Goal: Information Seeking & Learning: Learn about a topic

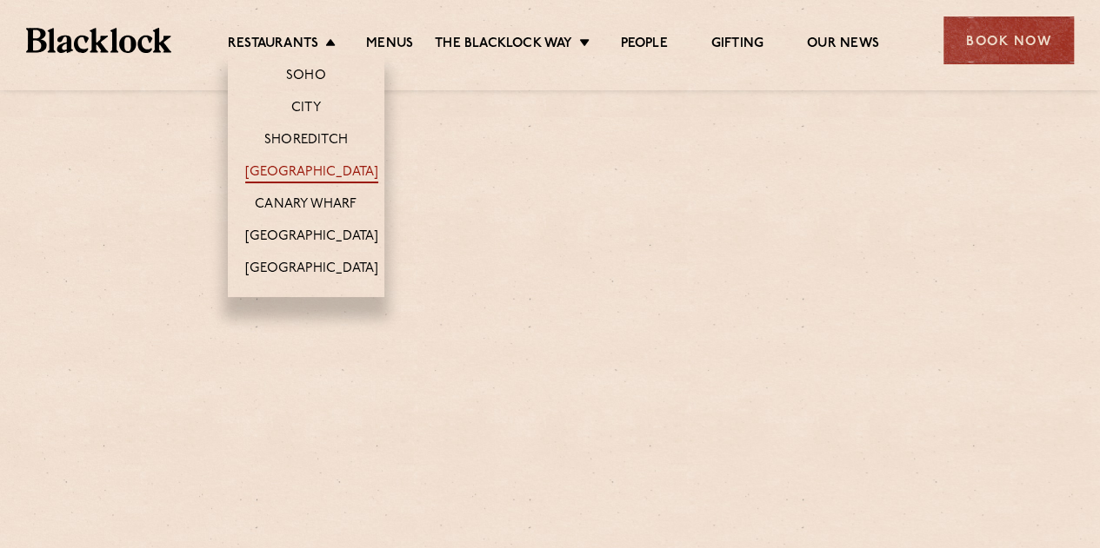
click at [315, 172] on link "[GEOGRAPHIC_DATA]" at bounding box center [311, 173] width 133 height 19
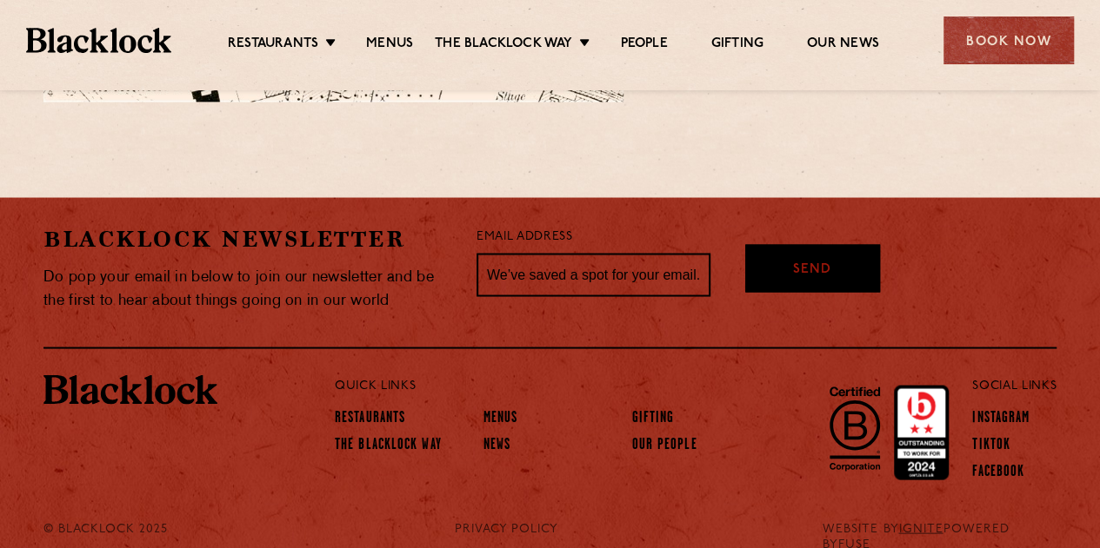
scroll to position [1524, 0]
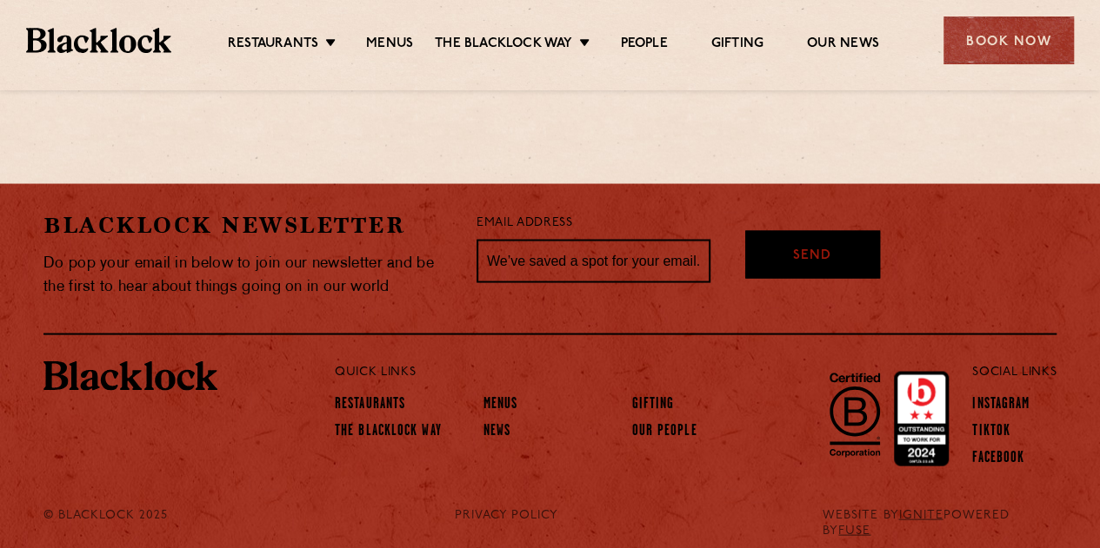
click at [411, 32] on ul "Restaurants Soho City Shoreditch Covent Garden Canary Wharf Manchester Birmingh…" at bounding box center [552, 41] width 763 height 28
click at [385, 41] on link "Menus" at bounding box center [389, 45] width 47 height 19
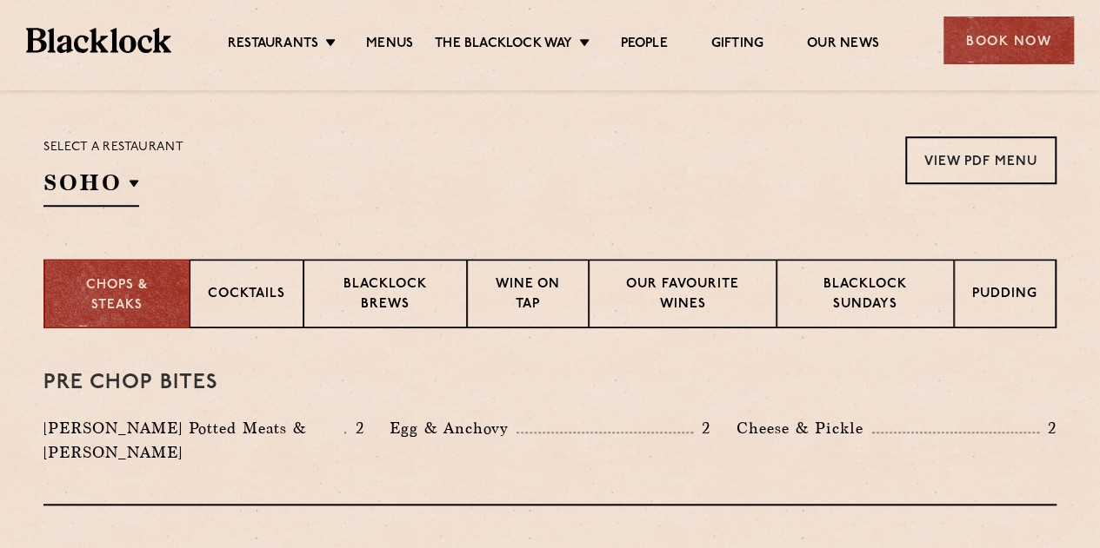
scroll to position [608, 0]
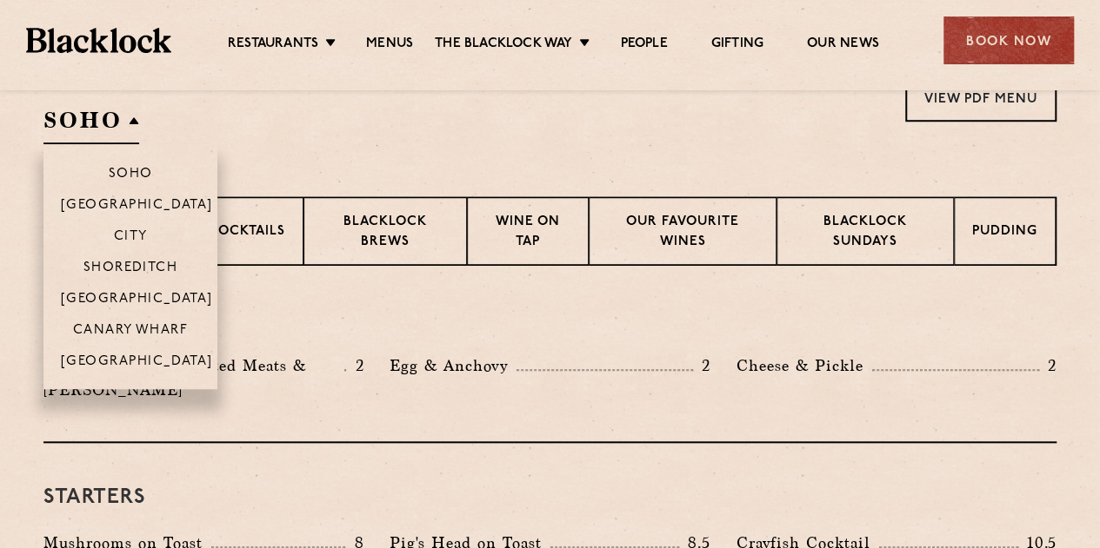
click at [78, 124] on h2 "SOHO" at bounding box center [91, 124] width 96 height 39
click at [130, 292] on p "[GEOGRAPHIC_DATA]" at bounding box center [137, 300] width 152 height 17
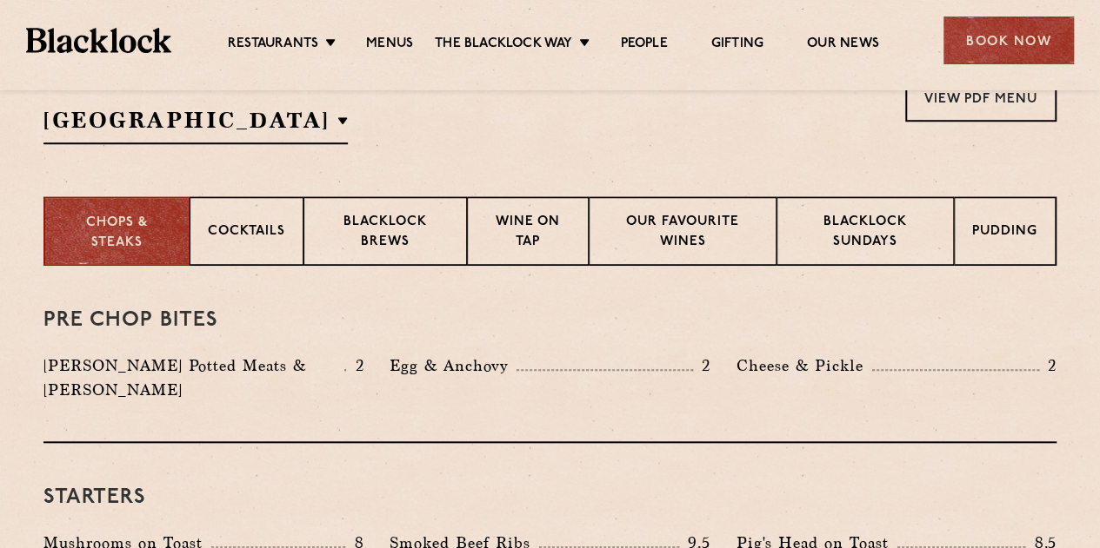
click at [14, 141] on section "Select a restaurant Covent Garden Soho Birmingham City Shoreditch Covent Garden…" at bounding box center [550, 106] width 1100 height 179
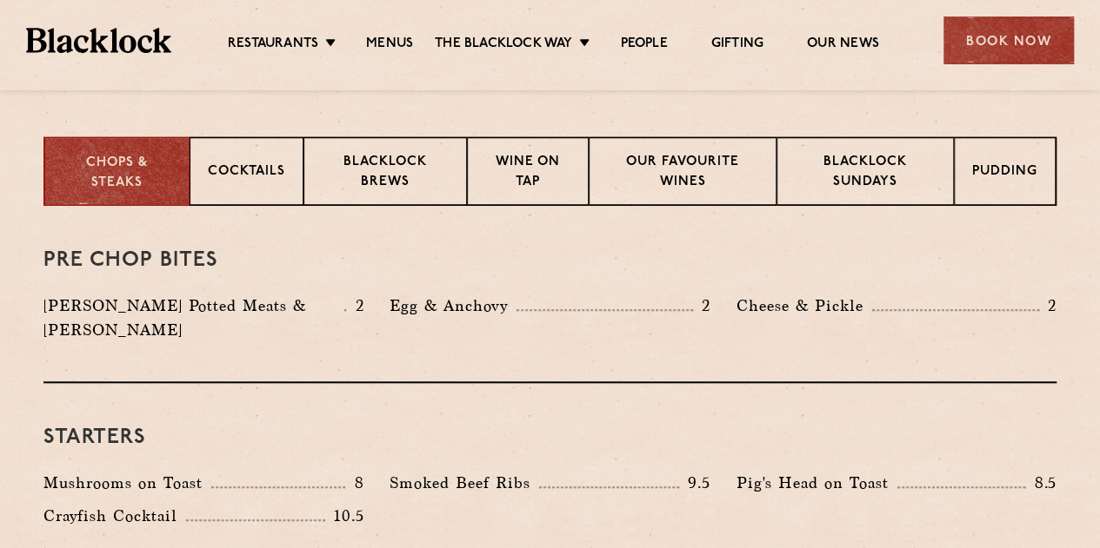
scroll to position [695, 0]
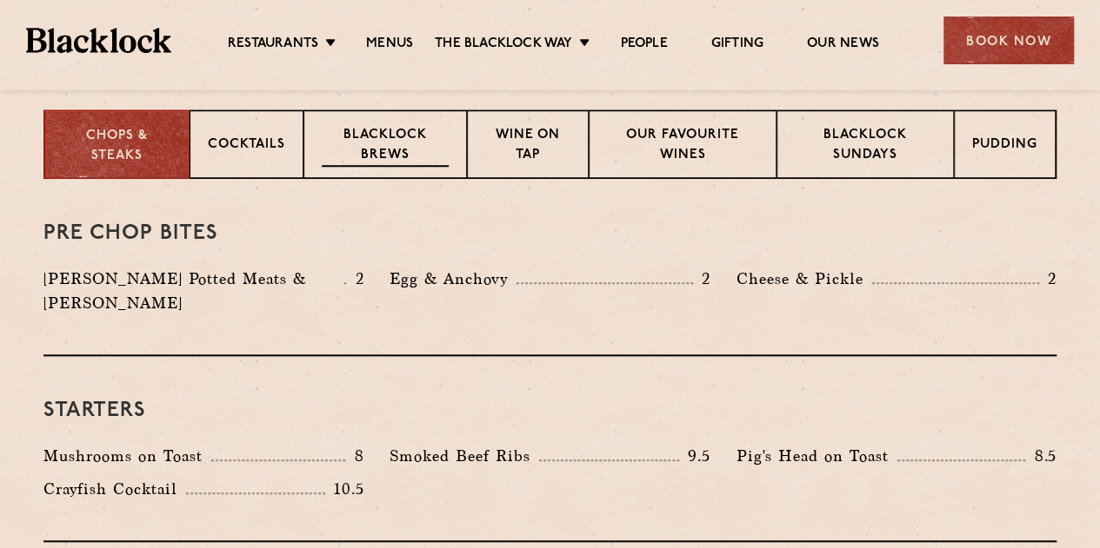
click at [355, 138] on p "Blacklock Brews" at bounding box center [385, 146] width 127 height 41
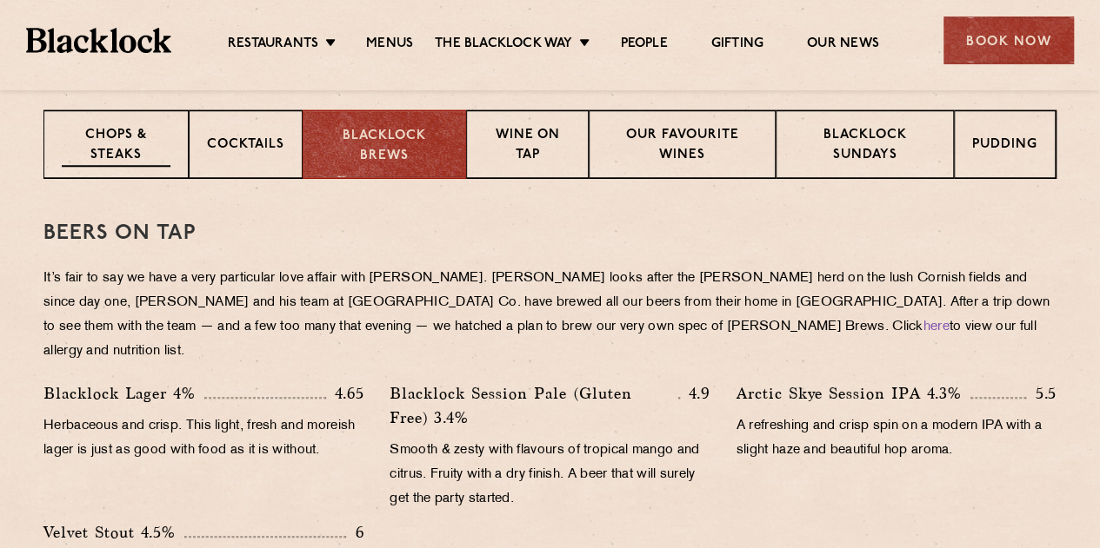
click at [129, 145] on p "Chops & Steaks" at bounding box center [116, 146] width 109 height 41
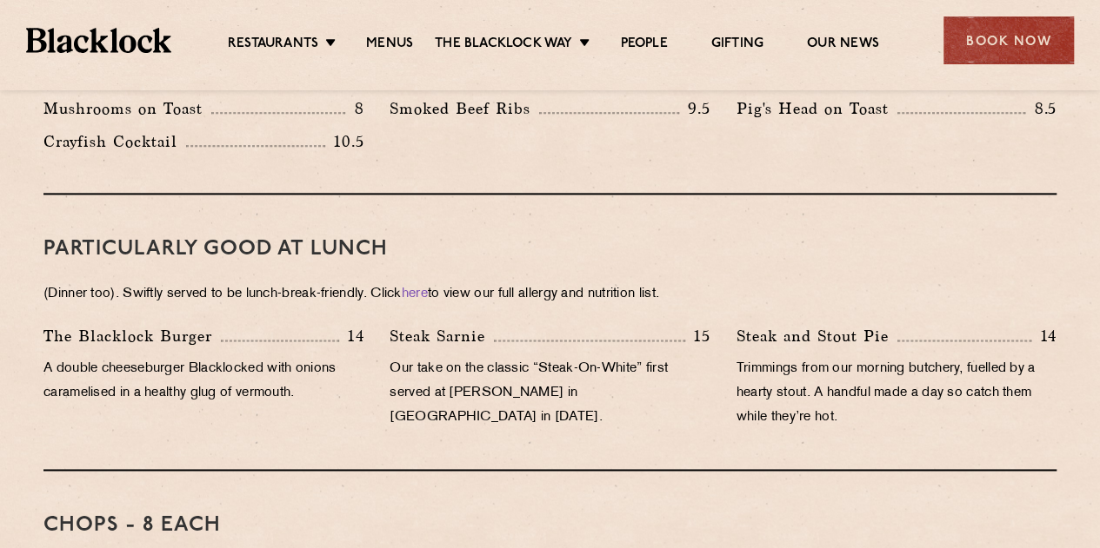
scroll to position [1130, 0]
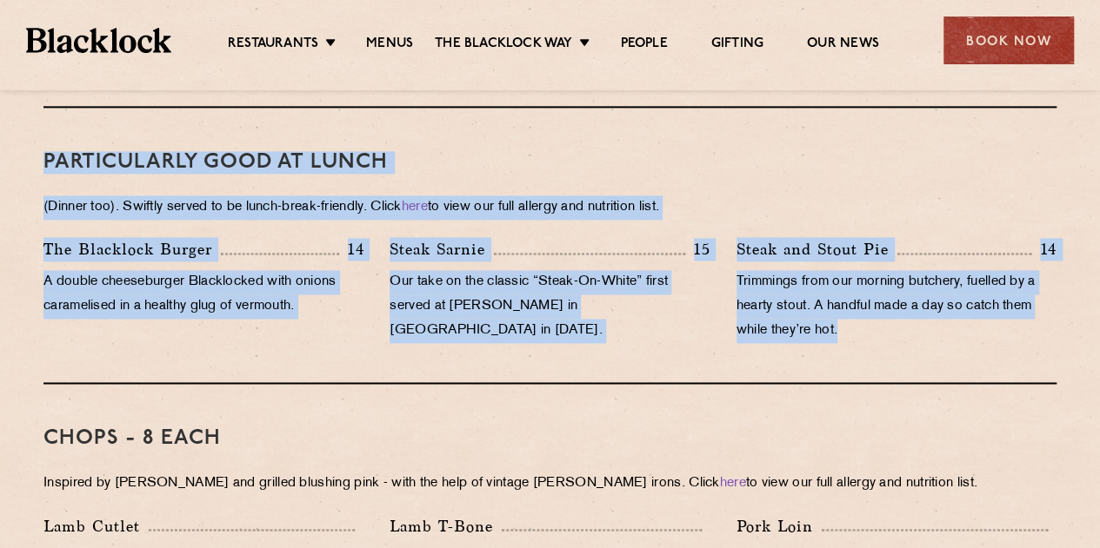
drag, startPoint x: 38, startPoint y: 140, endPoint x: 908, endPoint y: 330, distance: 890.7
click at [900, 321] on div "Steak and Stout Pie 14 Trimmings from our morning butchery, fuelled by a hearty…" at bounding box center [896, 294] width 346 height 115
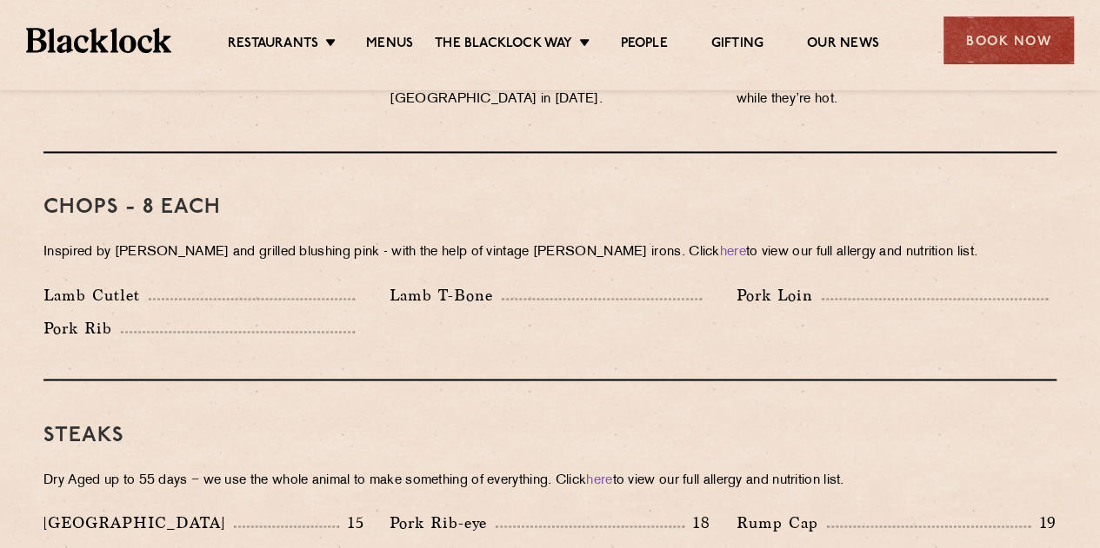
scroll to position [1391, 0]
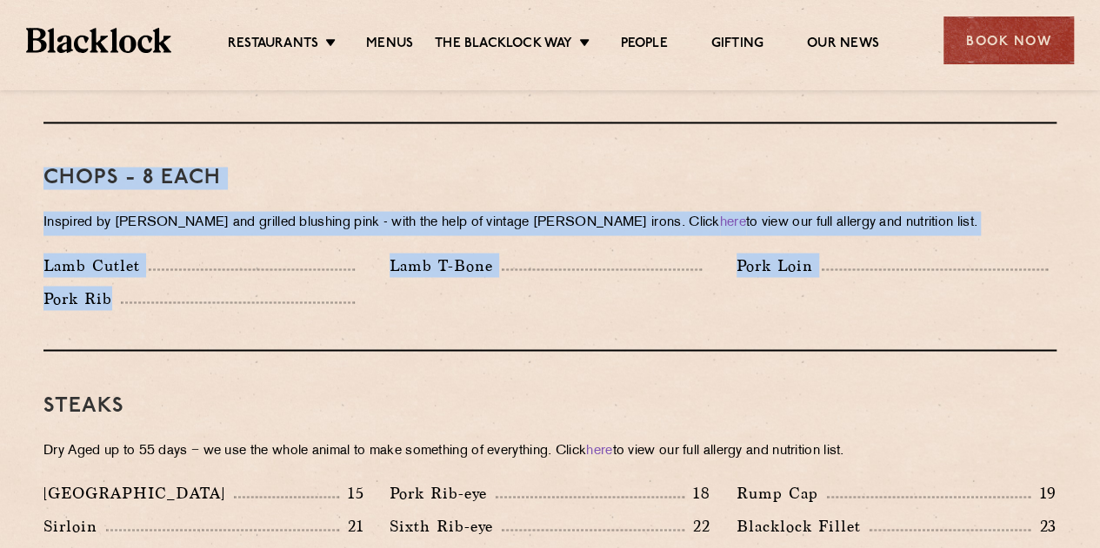
drag, startPoint x: 39, startPoint y: 146, endPoint x: 357, endPoint y: 297, distance: 352.3
click at [357, 295] on div "Chops - 8 each Inspired by Joe Beef and grilled blushing pink - with the help o…" at bounding box center [549, 237] width 1013 height 228
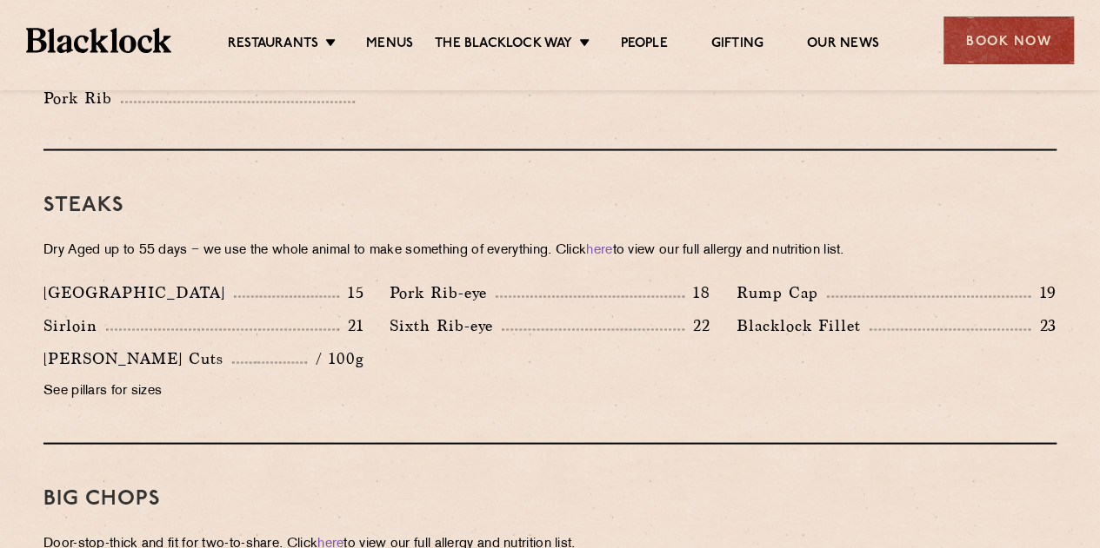
scroll to position [1565, 0]
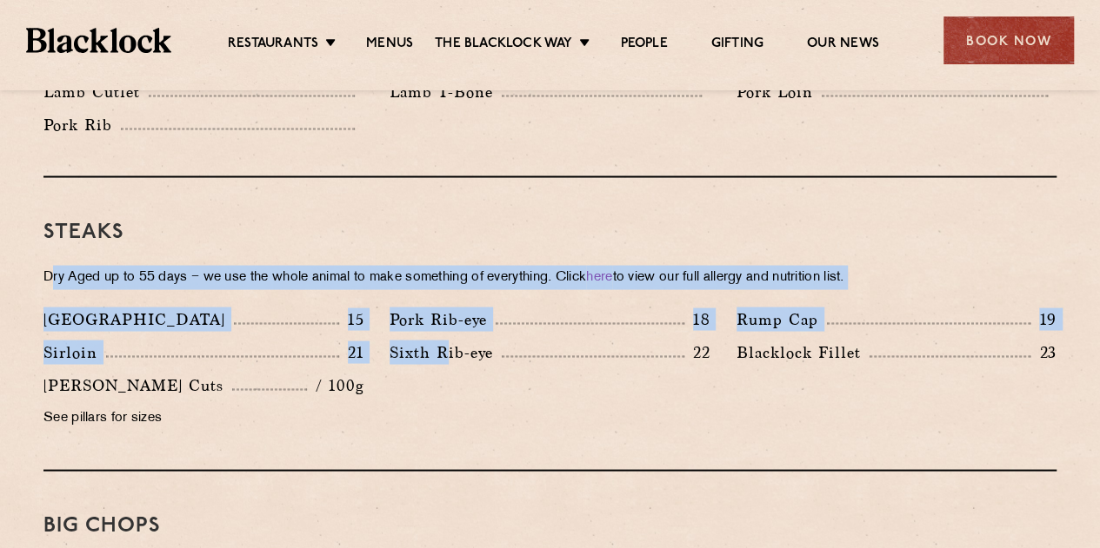
drag, startPoint x: 443, startPoint y: 362, endPoint x: 50, endPoint y: 225, distance: 416.2
click at [50, 225] on div "Steaks Dry Aged up to 55 days − we use the whole animal to make something of ev…" at bounding box center [549, 324] width 1013 height 294
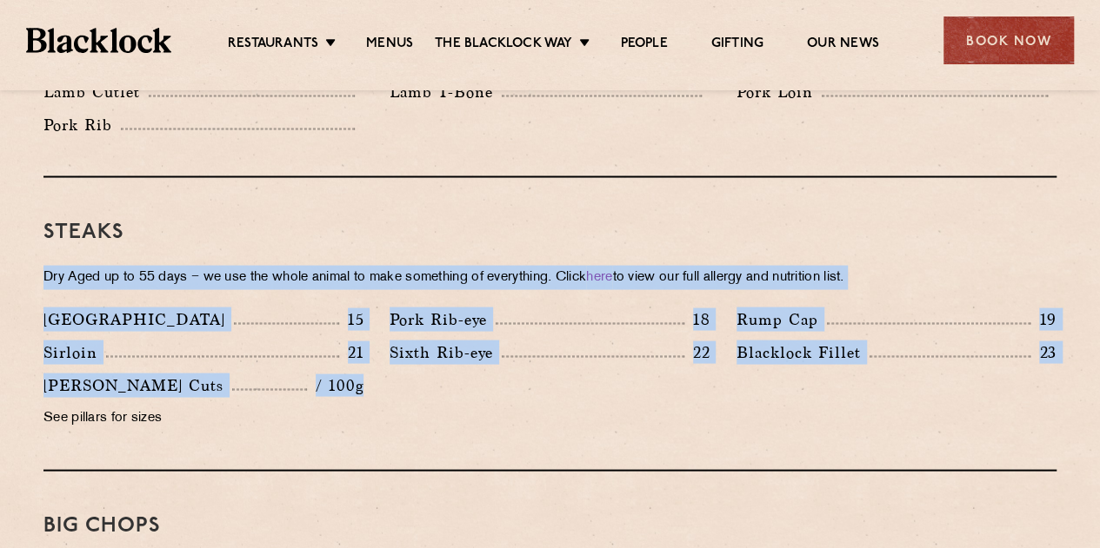
drag, startPoint x: 32, startPoint y: 225, endPoint x: 363, endPoint y: 371, distance: 361.9
click at [363, 373] on div "Butcher's Cuts / 100g See pillars for sizes" at bounding box center [203, 406] width 346 height 66
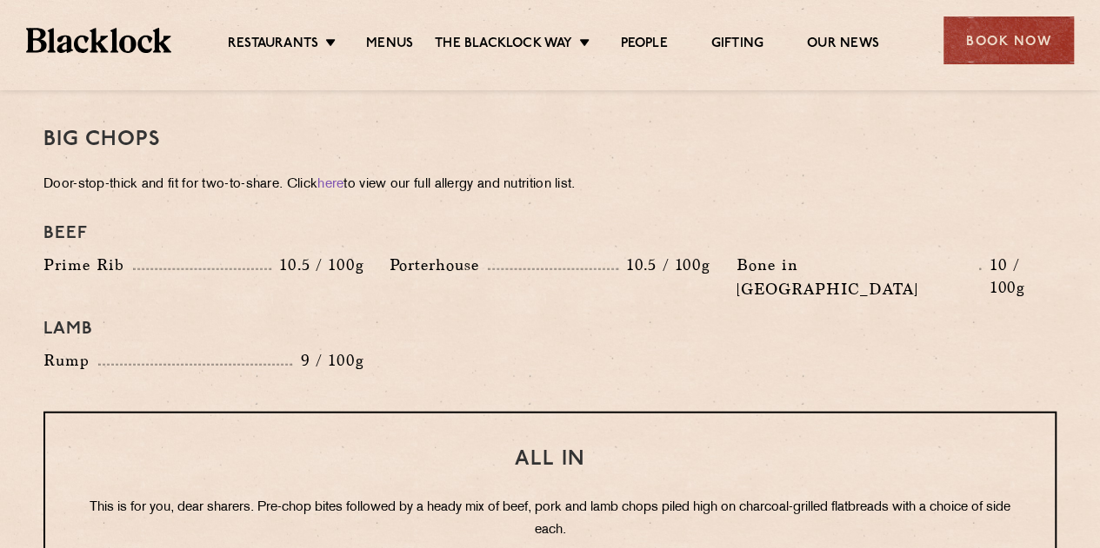
scroll to position [1912, 0]
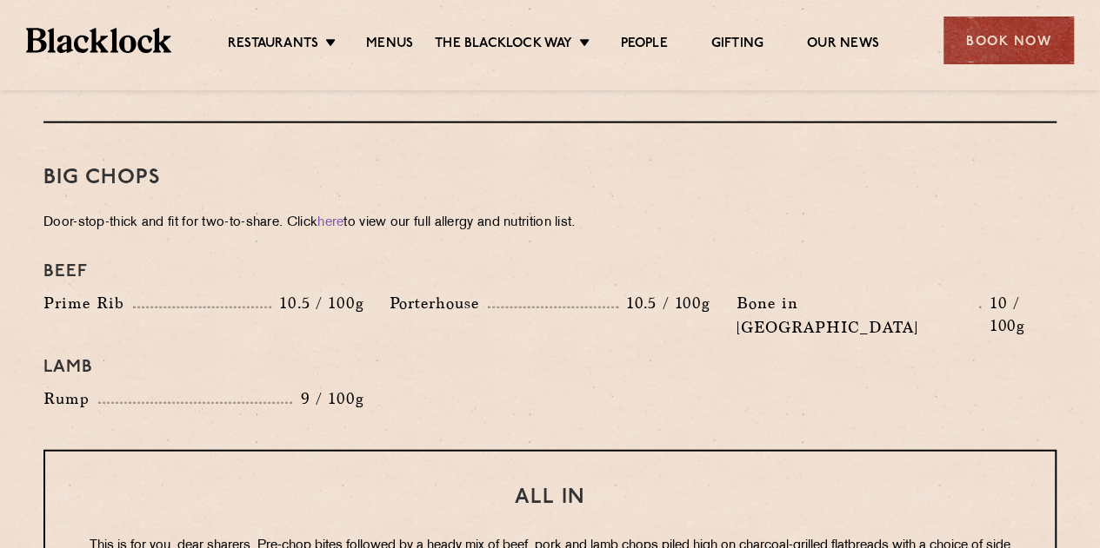
click at [124, 211] on p "Door-stop-thick and fit for two-to-share. Click here to view our full allergy a…" at bounding box center [549, 223] width 1013 height 24
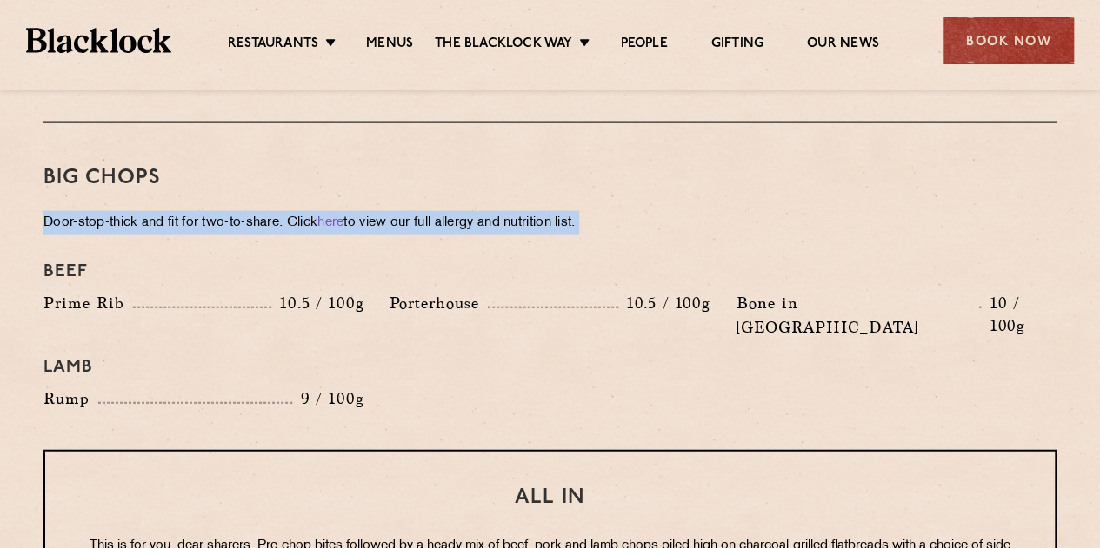
click at [124, 211] on p "Door-stop-thick and fit for two-to-share. Click here to view our full allergy a…" at bounding box center [549, 223] width 1013 height 24
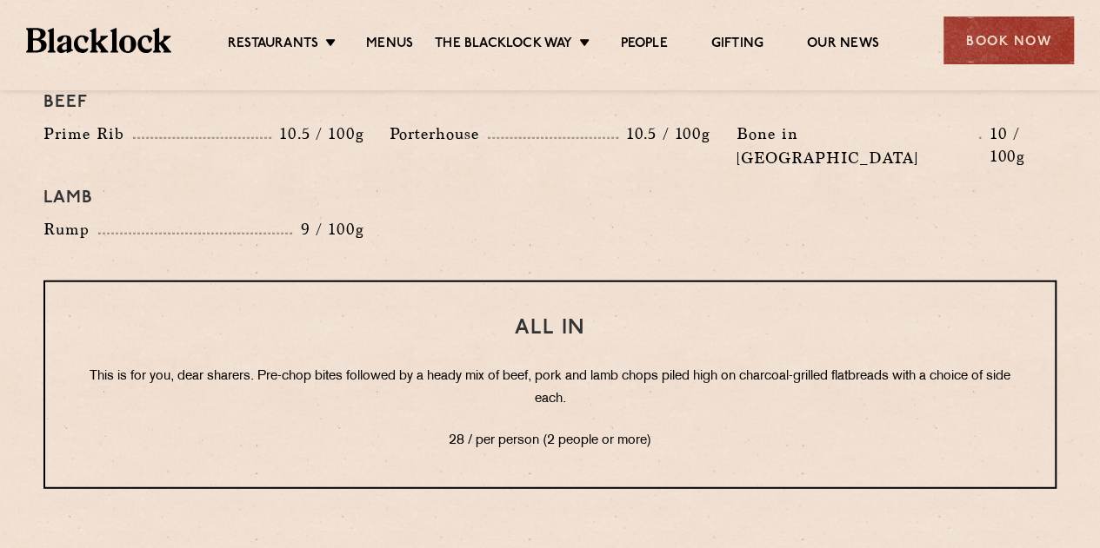
scroll to position [2086, 0]
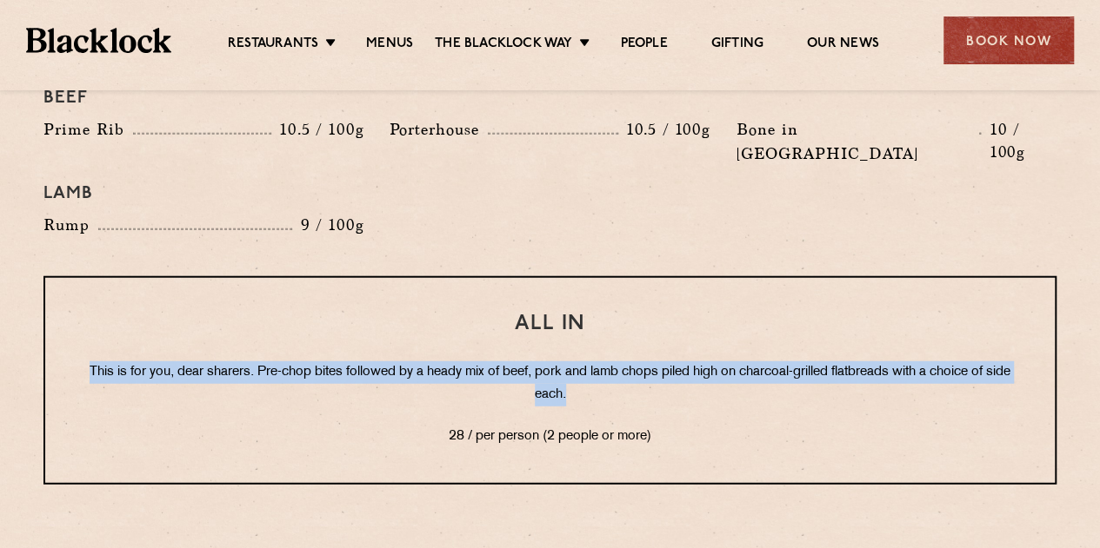
drag, startPoint x: 84, startPoint y: 314, endPoint x: 680, endPoint y: 354, distance: 596.8
click at [680, 362] on p "This is for you, dear sharers. Pre-chop bites followed by a heady mix of beef, …" at bounding box center [550, 384] width 940 height 45
drag, startPoint x: 509, startPoint y: 340, endPoint x: 268, endPoint y: 319, distance: 242.5
click at [268, 362] on p "This is for you, dear sharers. Pre-chop bites followed by a heady mix of beef, …" at bounding box center [550, 384] width 940 height 45
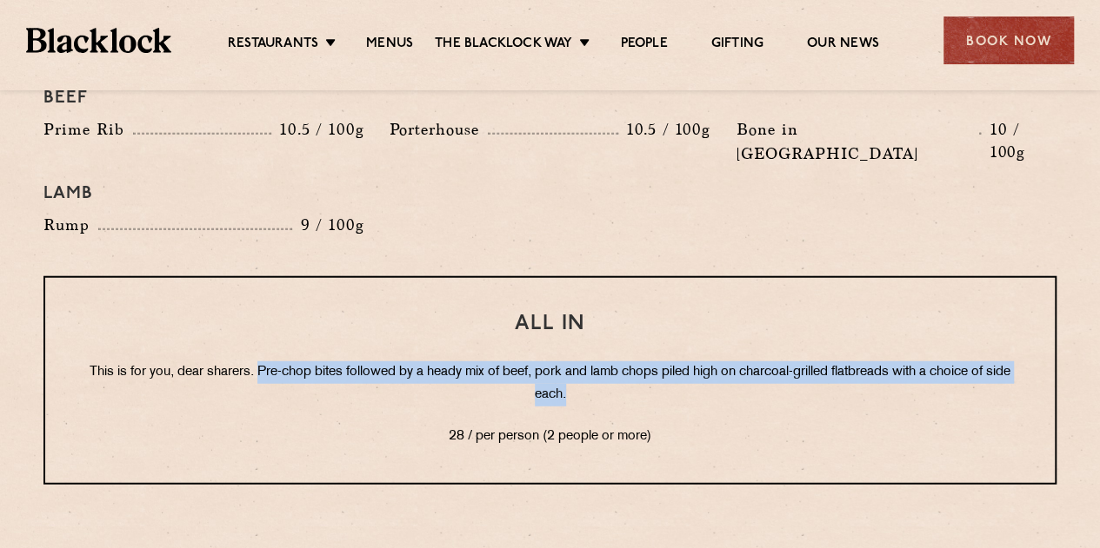
click at [268, 362] on p "This is for you, dear sharers. Pre-chop bites followed by a heady mix of beef, …" at bounding box center [550, 384] width 940 height 45
drag, startPoint x: 263, startPoint y: 322, endPoint x: 622, endPoint y: 352, distance: 360.2
click at [626, 362] on p "This is for you, dear sharers. Pre-chop bites followed by a heady mix of beef, …" at bounding box center [550, 384] width 940 height 45
click at [593, 362] on p "This is for you, dear sharers. Pre-chop bites followed by a heady mix of beef, …" at bounding box center [550, 384] width 940 height 45
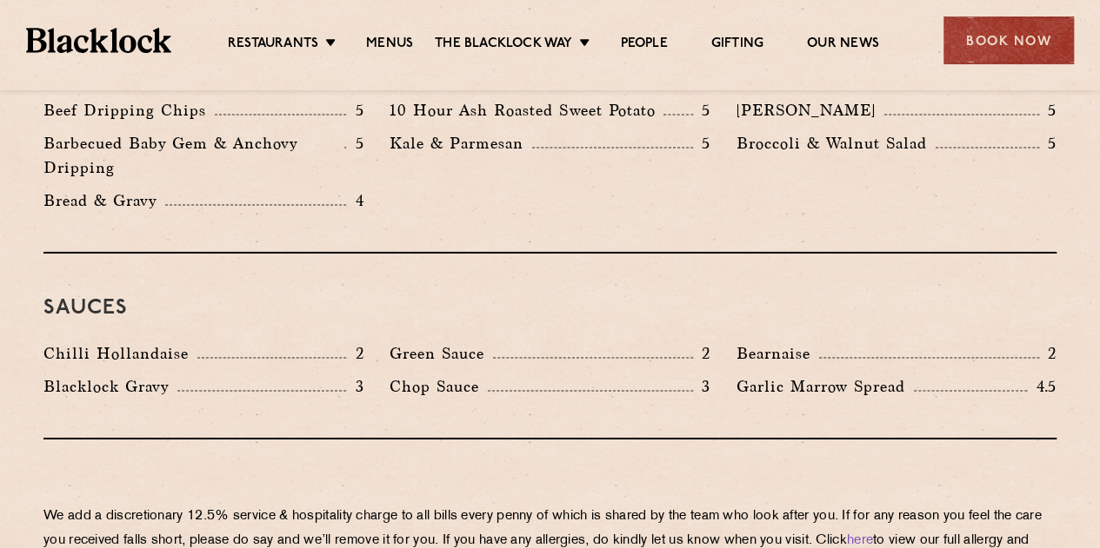
scroll to position [2868, 0]
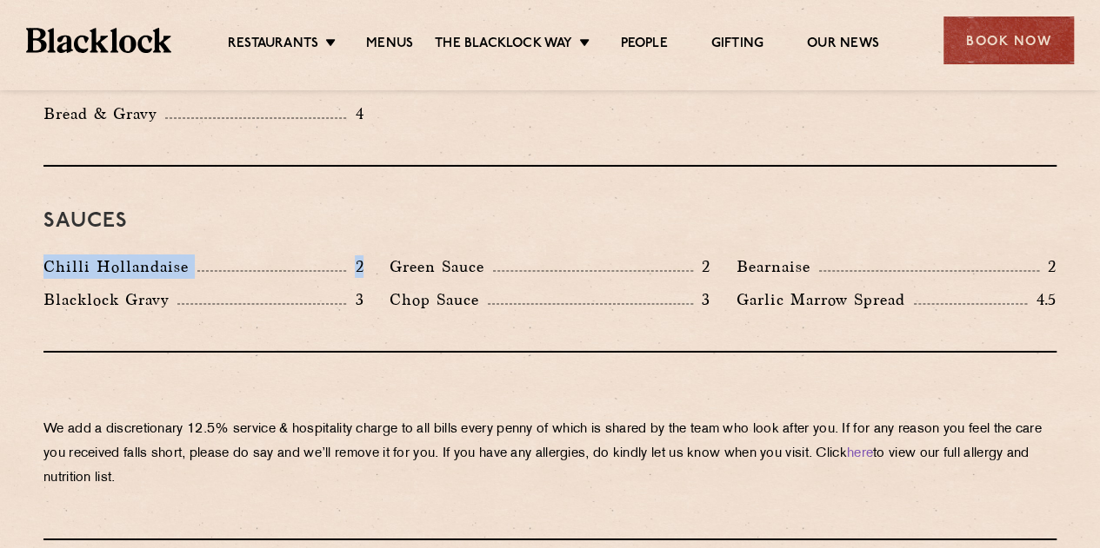
drag, startPoint x: 17, startPoint y: 216, endPoint x: 372, endPoint y: 216, distance: 354.6
click at [372, 255] on div "Chilli Hollandaise 2" at bounding box center [203, 271] width 346 height 33
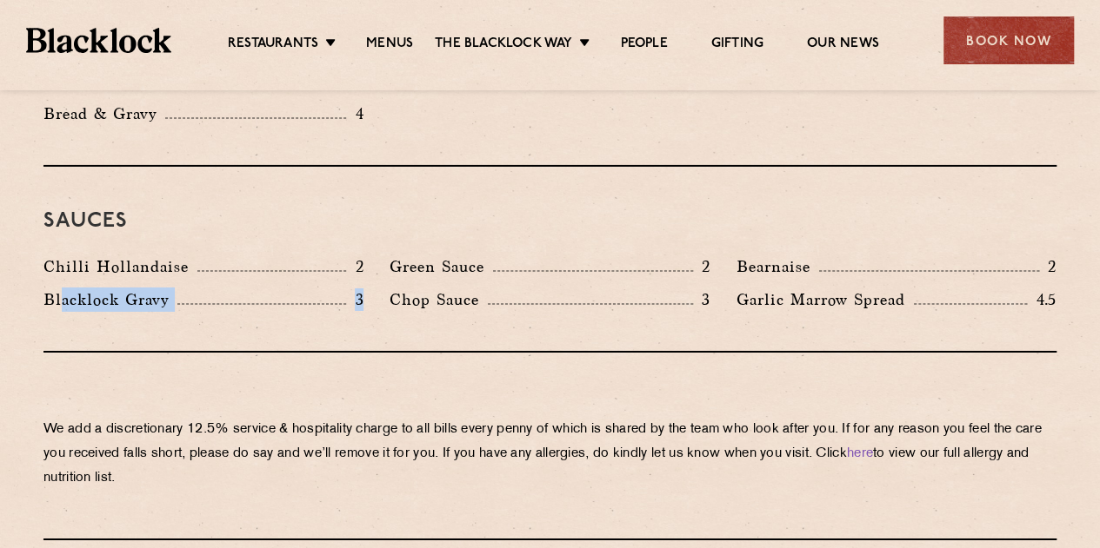
drag, startPoint x: 369, startPoint y: 245, endPoint x: 58, endPoint y: 248, distance: 310.3
click at [58, 288] on div "Blacklock Gravy 3" at bounding box center [203, 304] width 346 height 33
click at [58, 288] on p "Blacklock Gravy" at bounding box center [110, 300] width 134 height 24
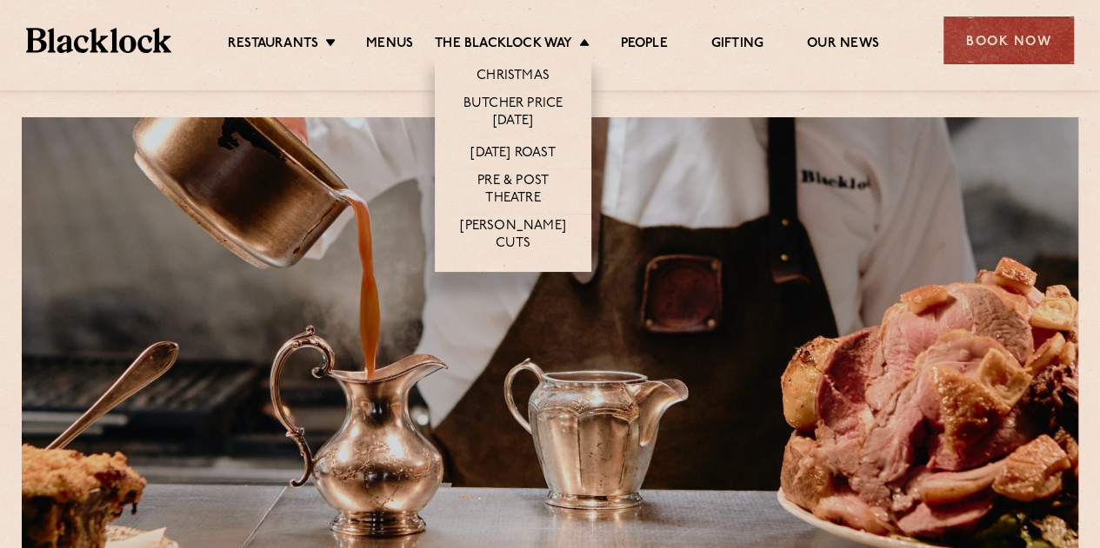
scroll to position [0, 0]
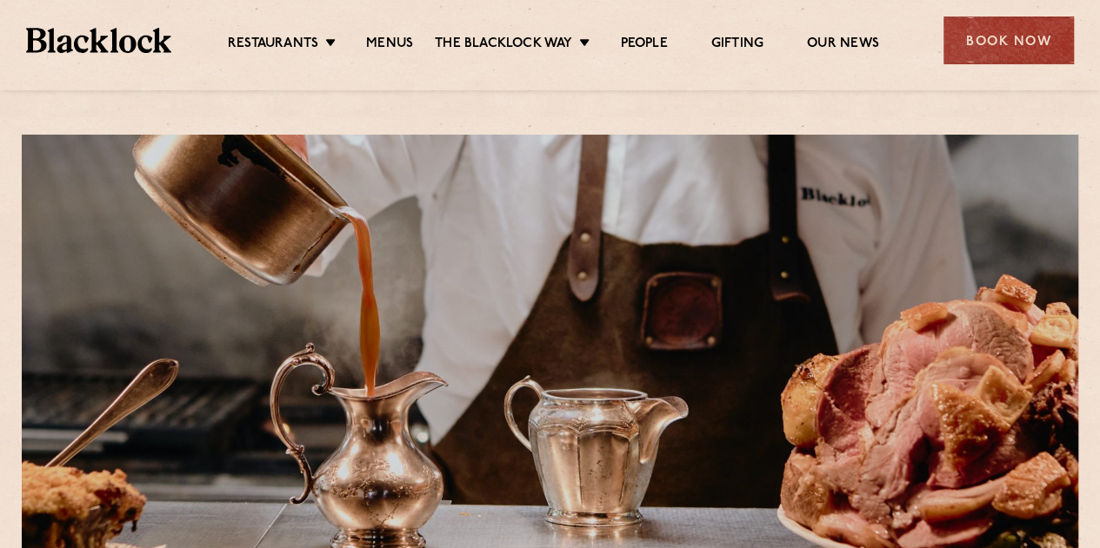
click at [73, 41] on img at bounding box center [98, 40] width 145 height 24
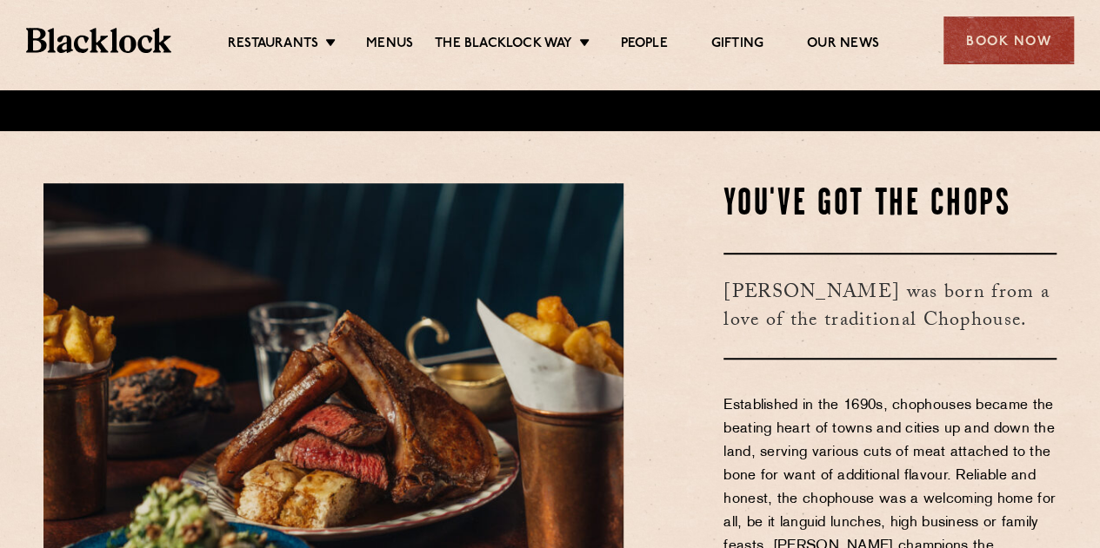
scroll to position [348, 0]
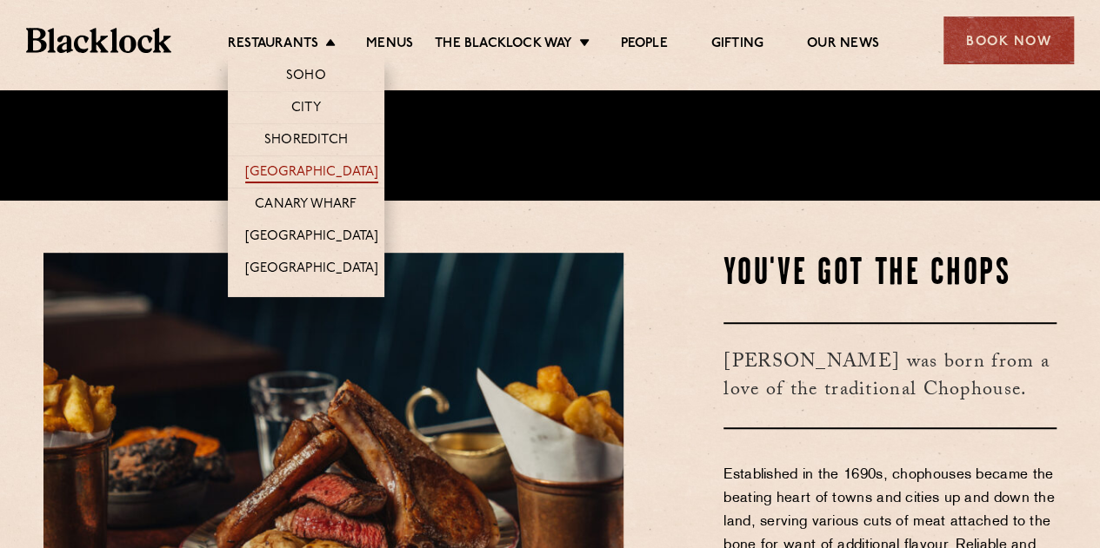
click at [329, 175] on link "[GEOGRAPHIC_DATA]" at bounding box center [311, 173] width 133 height 19
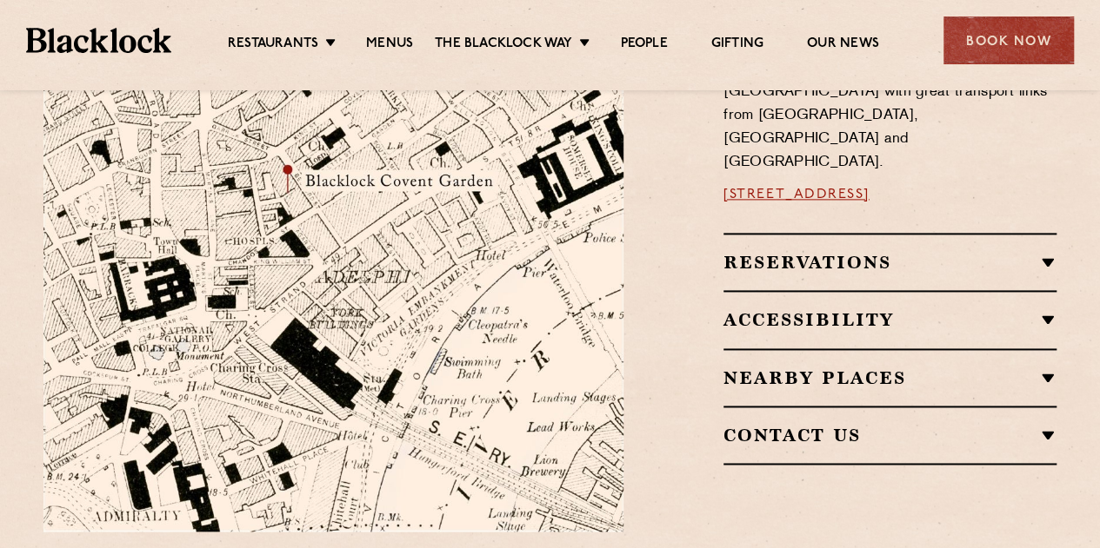
scroll to position [1043, 0]
